Goal: Information Seeking & Learning: Understand process/instructions

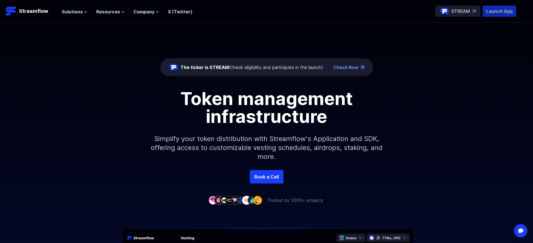
click at [499, 11] on p "Launch App" at bounding box center [500, 11] width 34 height 11
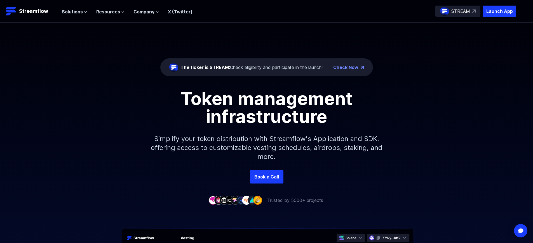
scroll to position [2004, 0]
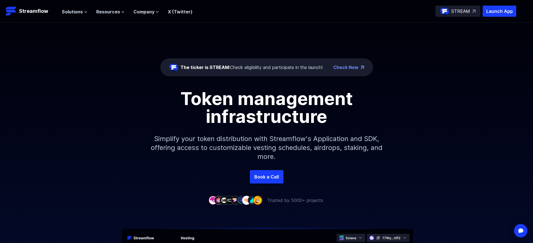
click at [499, 11] on p "Launch App" at bounding box center [500, 11] width 34 height 11
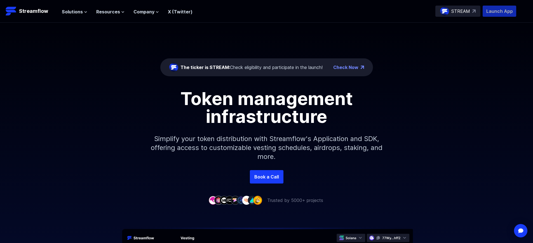
click at [499, 11] on p "Launch App" at bounding box center [500, 11] width 34 height 11
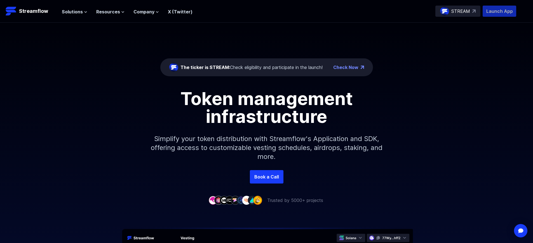
click at [499, 11] on p "Launch App" at bounding box center [500, 11] width 34 height 11
